Goal: Task Accomplishment & Management: Use online tool/utility

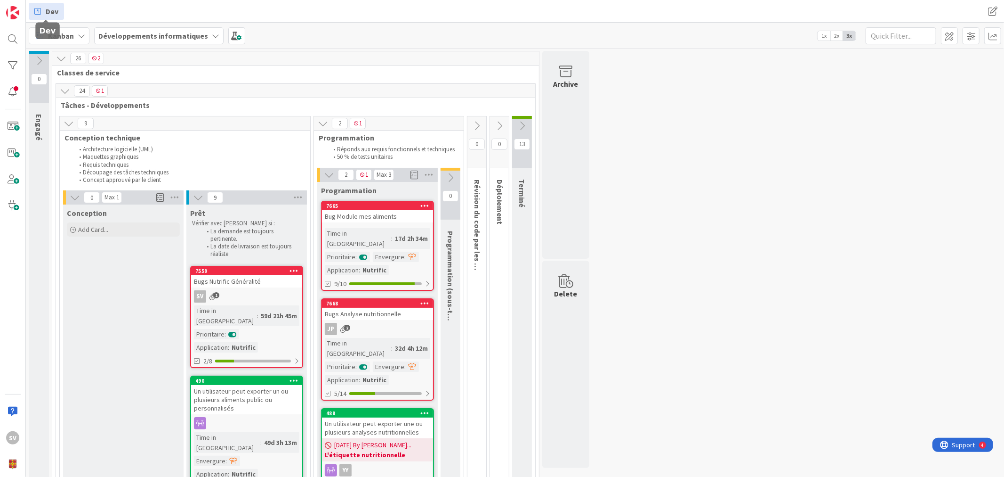
click at [48, 11] on span "Dev" at bounding box center [52, 11] width 13 height 11
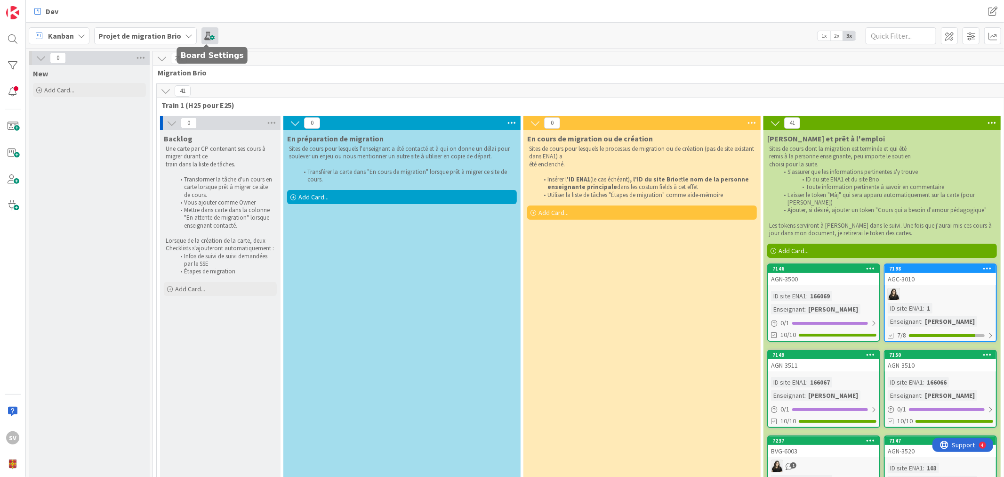
click at [205, 37] on span at bounding box center [210, 35] width 17 height 17
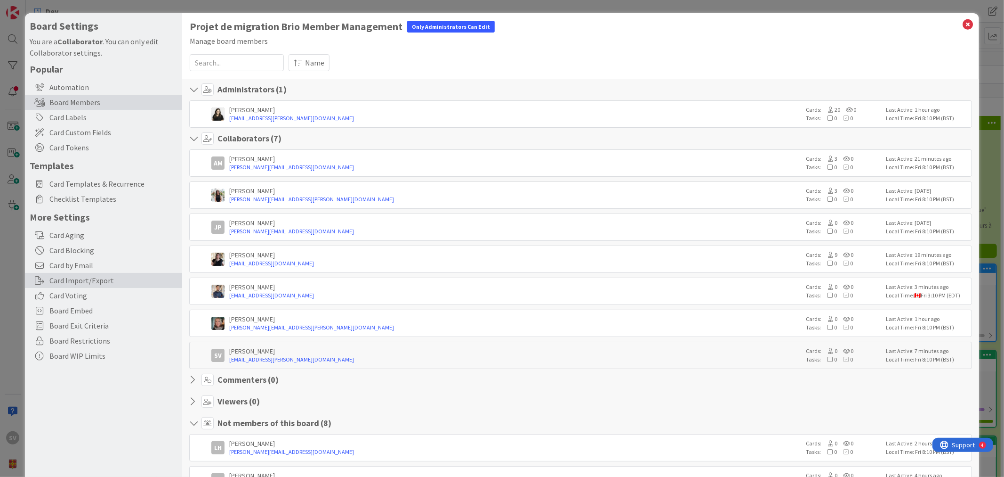
click at [89, 281] on div "Card Import/Export" at bounding box center [103, 280] width 157 height 15
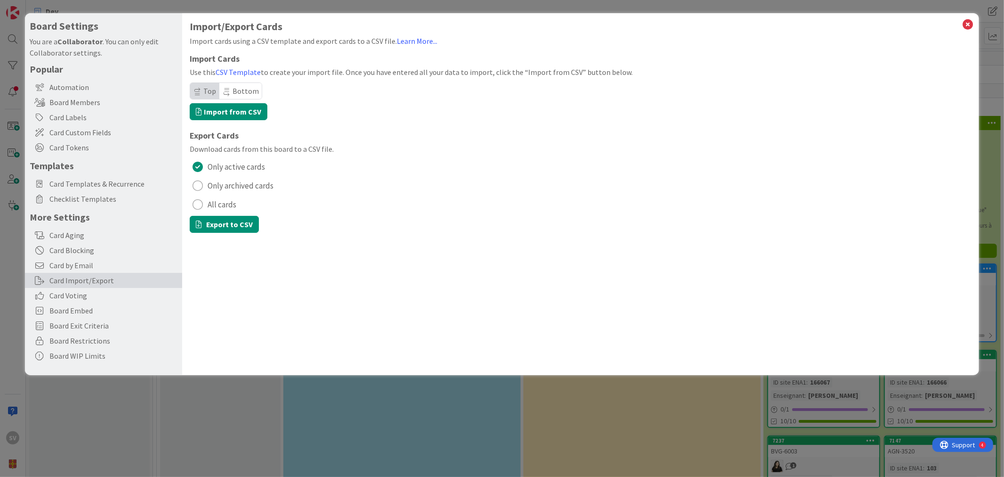
click at [215, 204] on span "All cards" at bounding box center [222, 204] width 29 height 14
click at [236, 227] on button "Export to CSV" at bounding box center [224, 224] width 69 height 17
click at [971, 21] on icon at bounding box center [969, 24] width 12 height 13
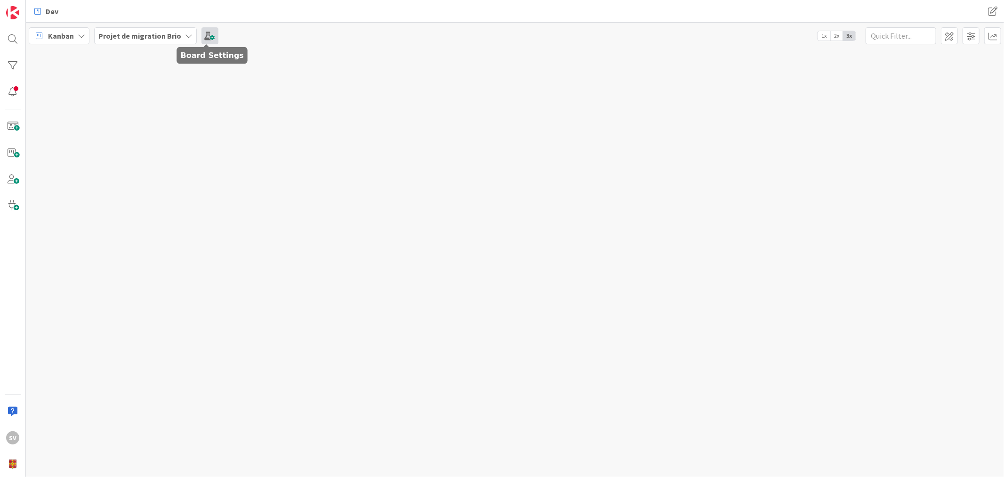
click at [208, 38] on span at bounding box center [210, 35] width 17 height 17
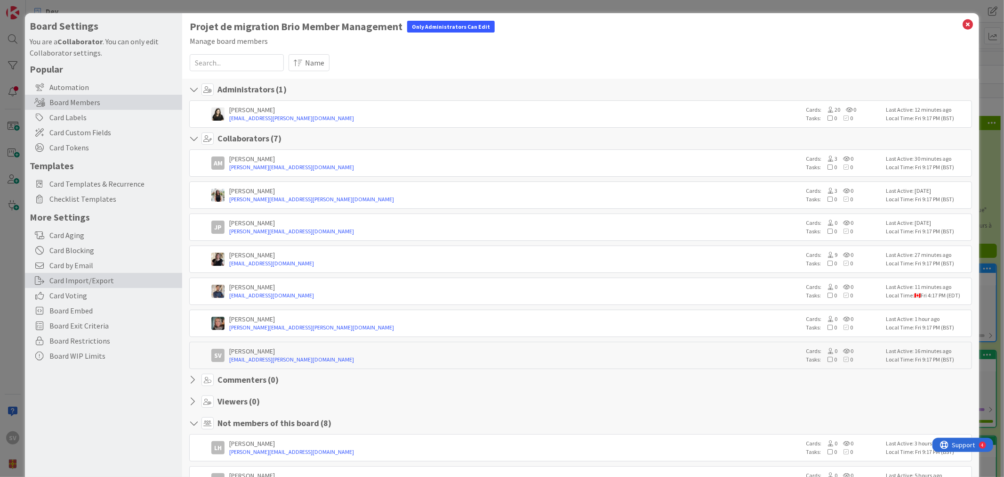
click at [92, 284] on div "Card Import/Export" at bounding box center [103, 280] width 157 height 15
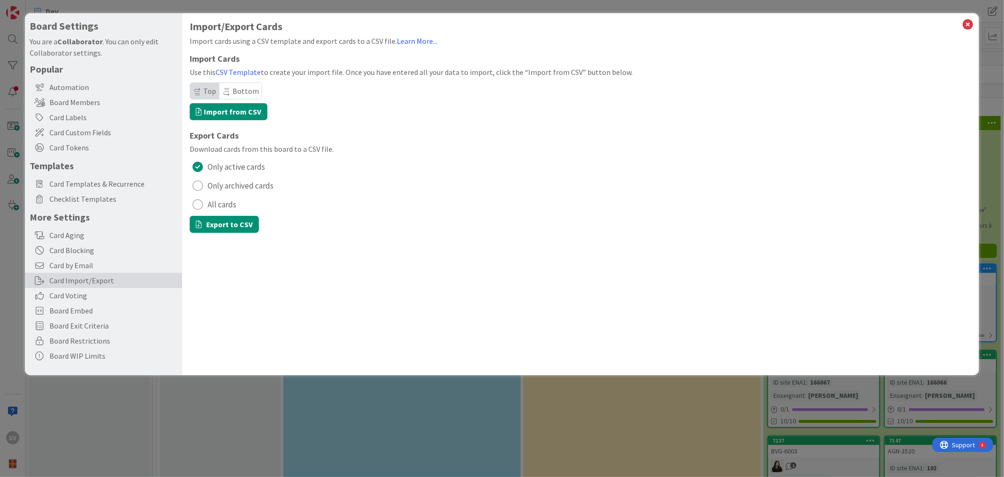
click at [208, 207] on span "All cards" at bounding box center [222, 204] width 29 height 14
click at [233, 220] on button "Export to CSV" at bounding box center [224, 224] width 69 height 17
